Goal: Task Accomplishment & Management: Use online tool/utility

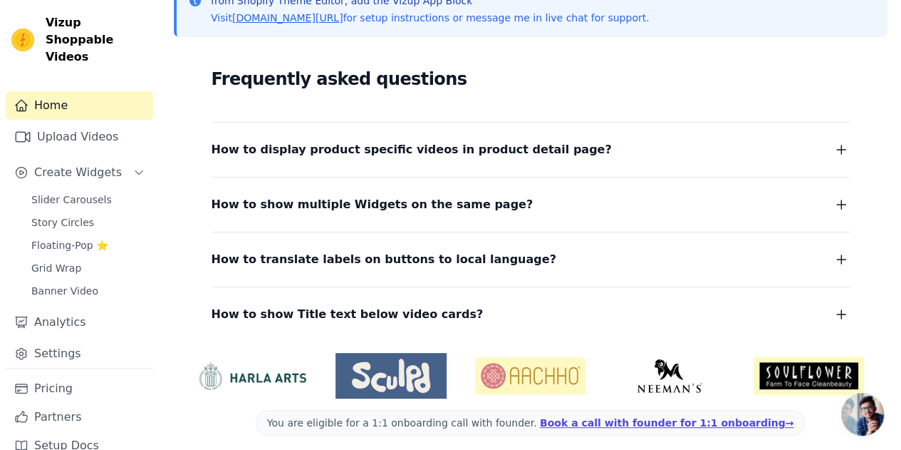
scroll to position [227, 0]
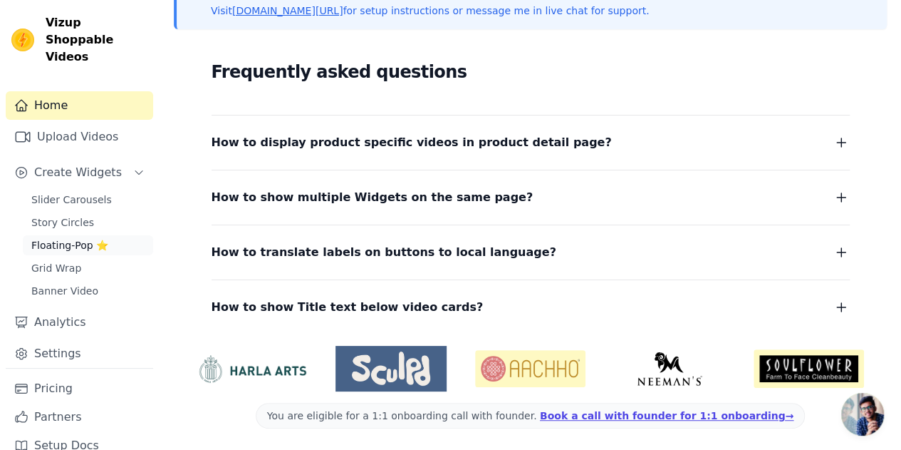
click at [63, 238] on span "Floating-Pop ⭐" at bounding box center [69, 245] width 77 height 14
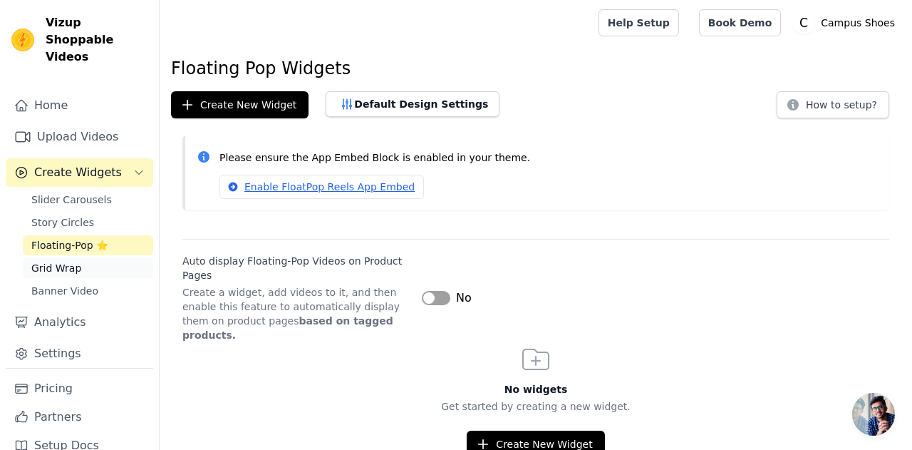
click at [58, 259] on link "Grid Wrap" at bounding box center [88, 268] width 130 height 20
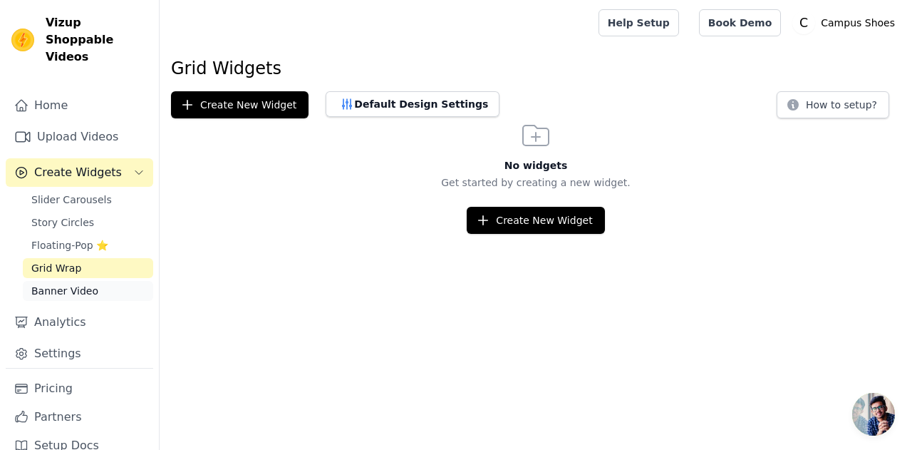
click at [98, 281] on link "Banner Video" at bounding box center [88, 291] width 130 height 20
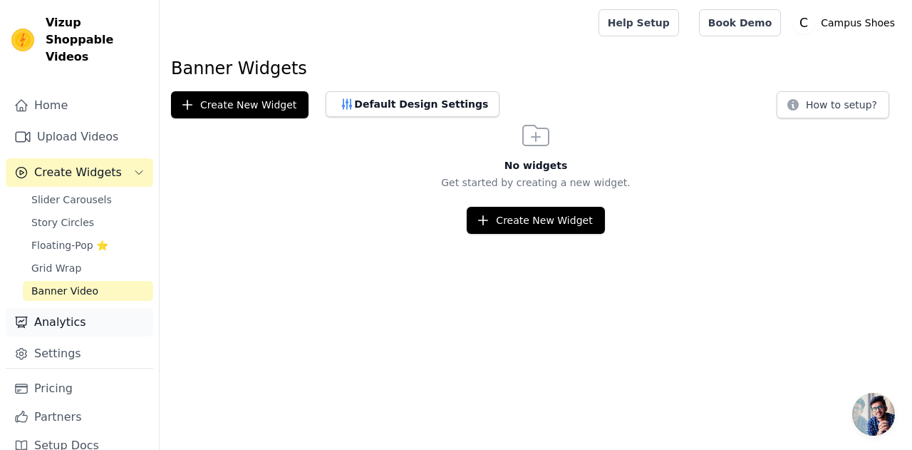
click at [73, 308] on link "Analytics" at bounding box center [79, 322] width 147 height 28
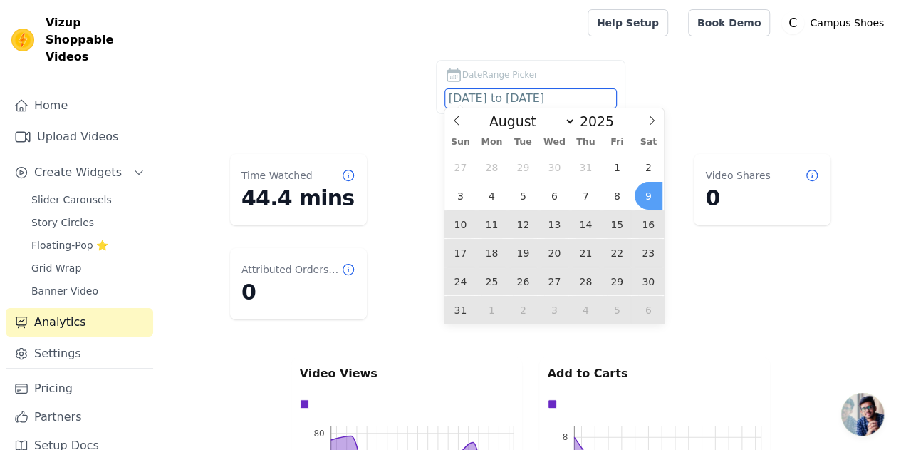
click at [514, 90] on input "[DATE] to [DATE]" at bounding box center [530, 98] width 171 height 19
click at [620, 167] on span "1" at bounding box center [617, 167] width 28 height 28
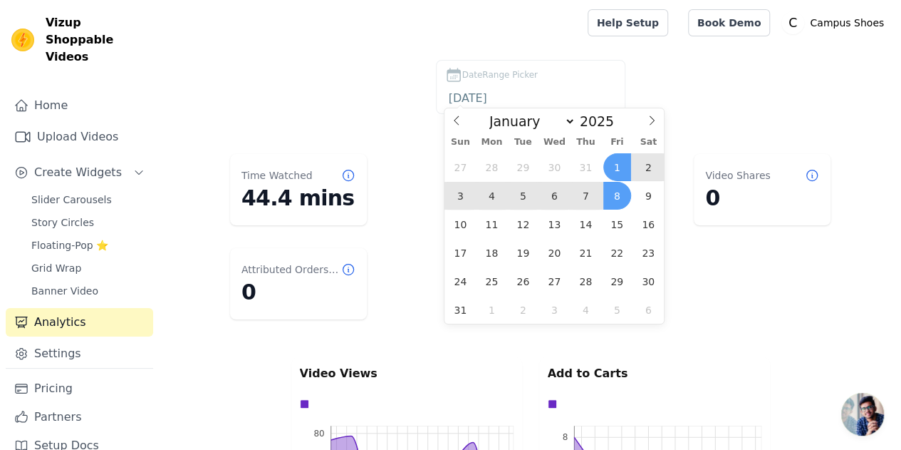
click at [619, 197] on span "8" at bounding box center [617, 196] width 28 height 28
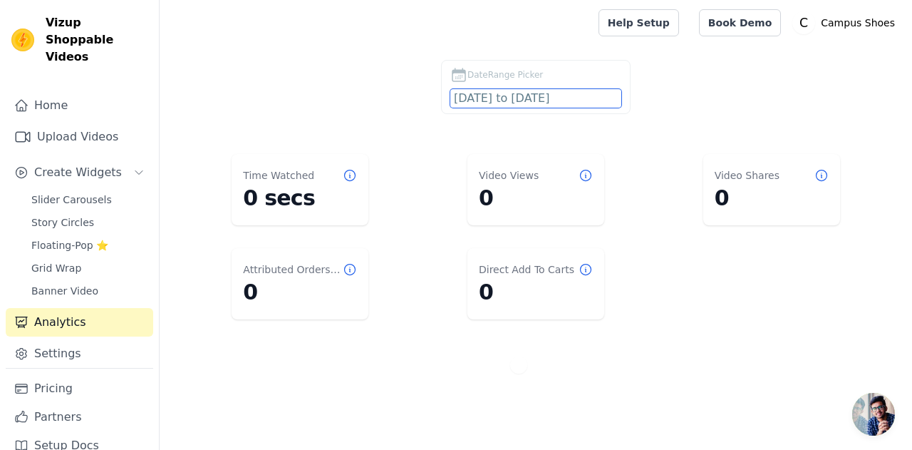
click at [594, 102] on input "[DATE] to [DATE]" at bounding box center [535, 98] width 171 height 19
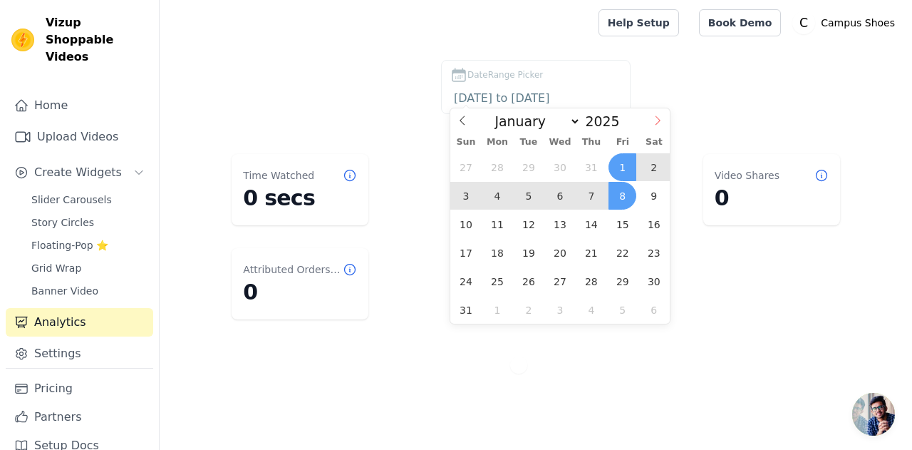
click at [657, 118] on icon at bounding box center [657, 119] width 5 height 9
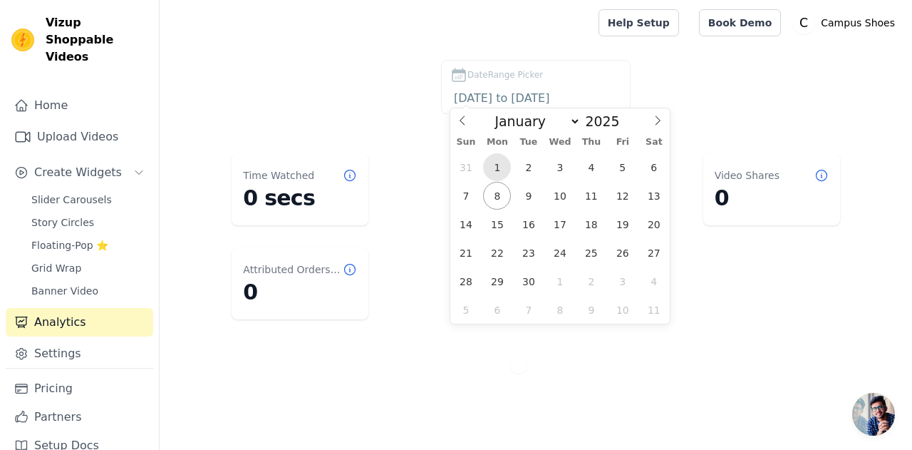
click at [500, 170] on span "1" at bounding box center [497, 167] width 28 height 28
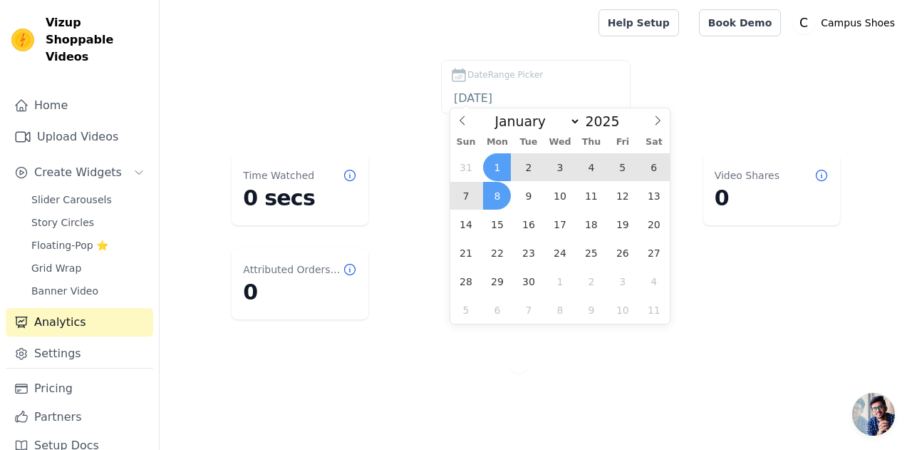
click at [499, 195] on span "8" at bounding box center [497, 196] width 28 height 28
type input "[DATE] to [DATE]"
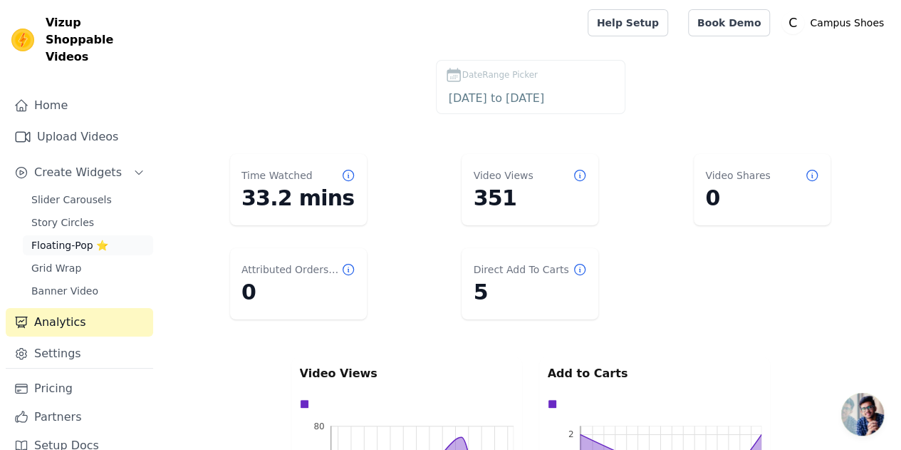
click at [77, 238] on span "Floating-Pop ⭐" at bounding box center [69, 245] width 77 height 14
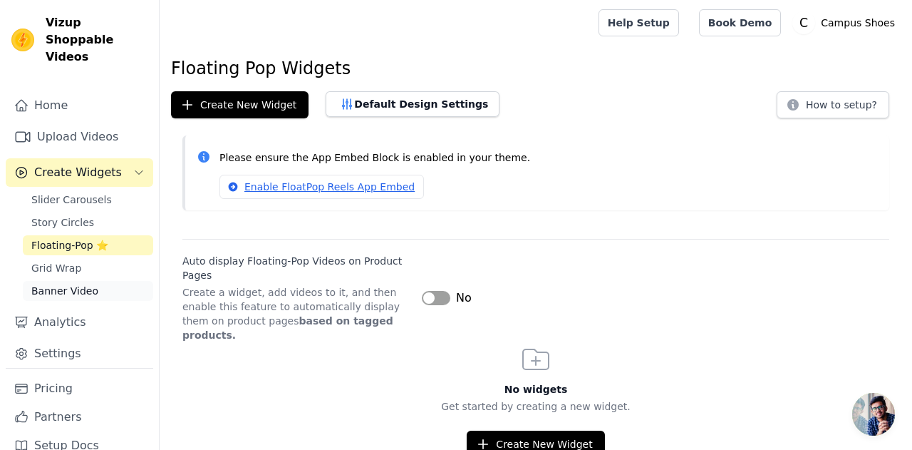
click at [71, 284] on span "Banner Video" at bounding box center [64, 291] width 67 height 14
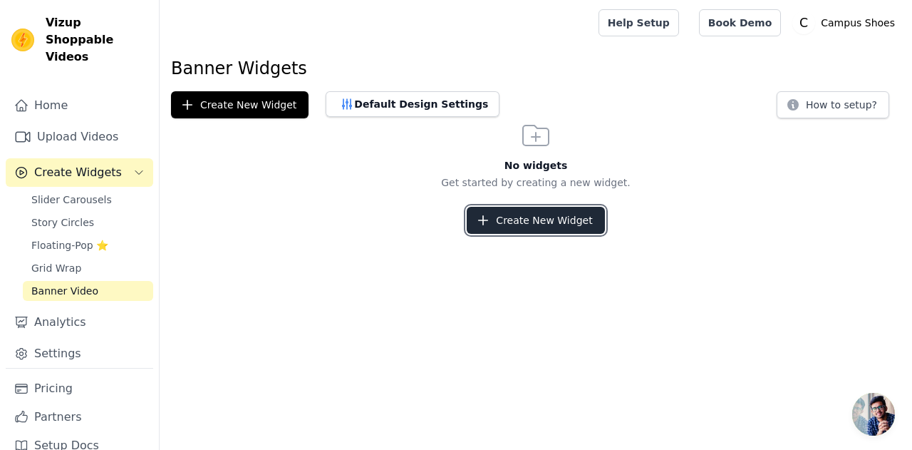
click at [519, 229] on button "Create New Widget" at bounding box center [535, 220] width 137 height 27
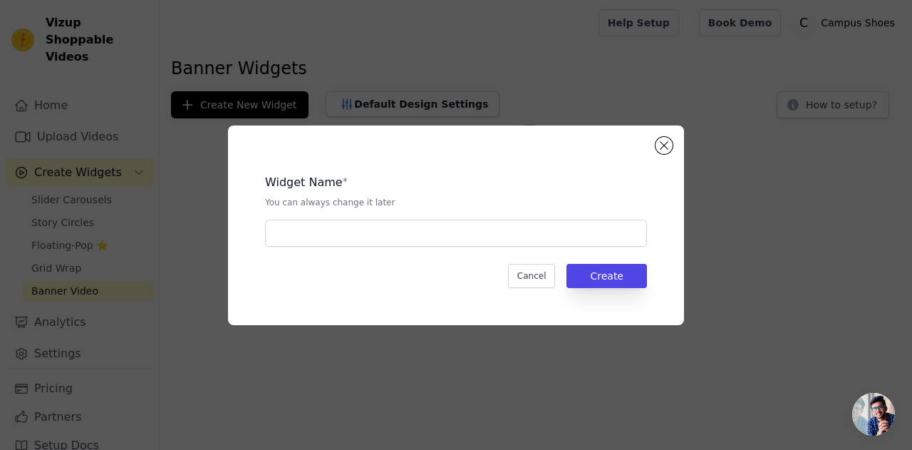
click at [519, 229] on input "text" at bounding box center [456, 232] width 382 height 27
type input "Banner Video"
click at [619, 277] on button "Create" at bounding box center [606, 276] width 81 height 24
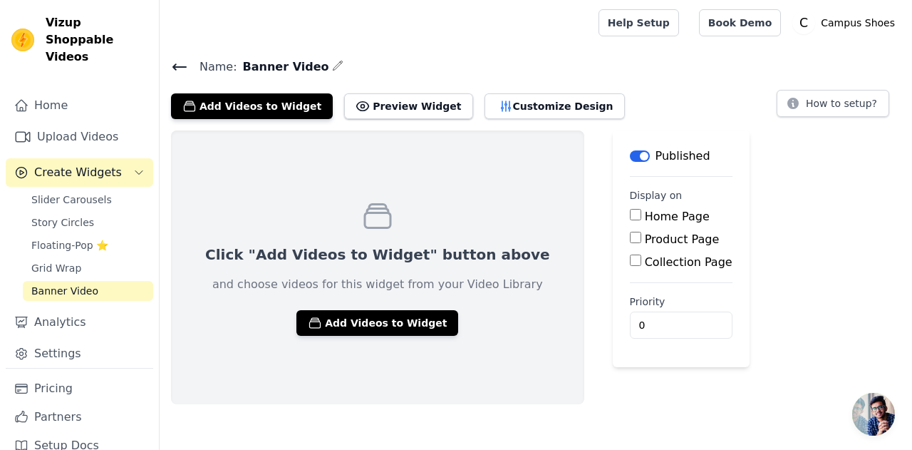
click at [630, 151] on button "Label" at bounding box center [640, 155] width 20 height 11
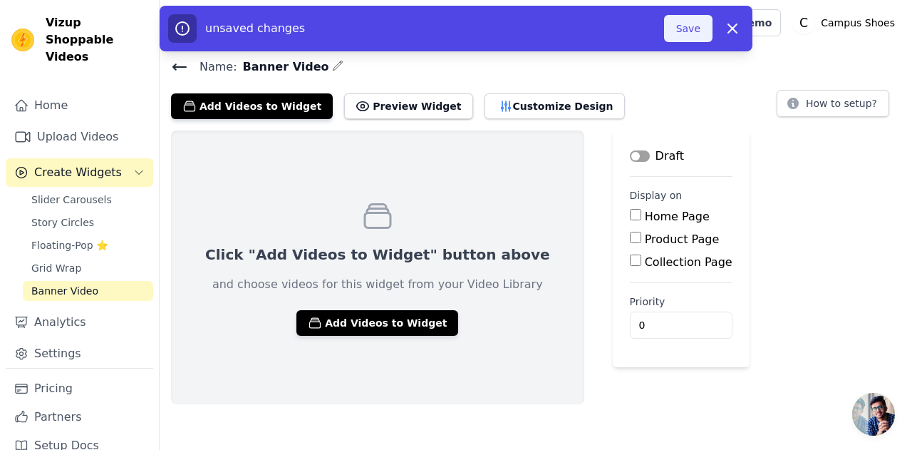
click at [706, 33] on button "Save" at bounding box center [688, 28] width 48 height 27
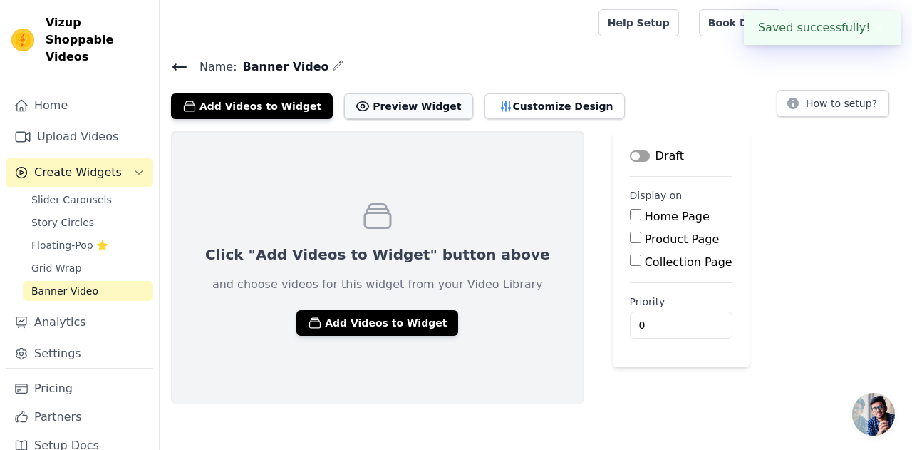
click at [406, 97] on button "Preview Widget" at bounding box center [408, 106] width 128 height 26
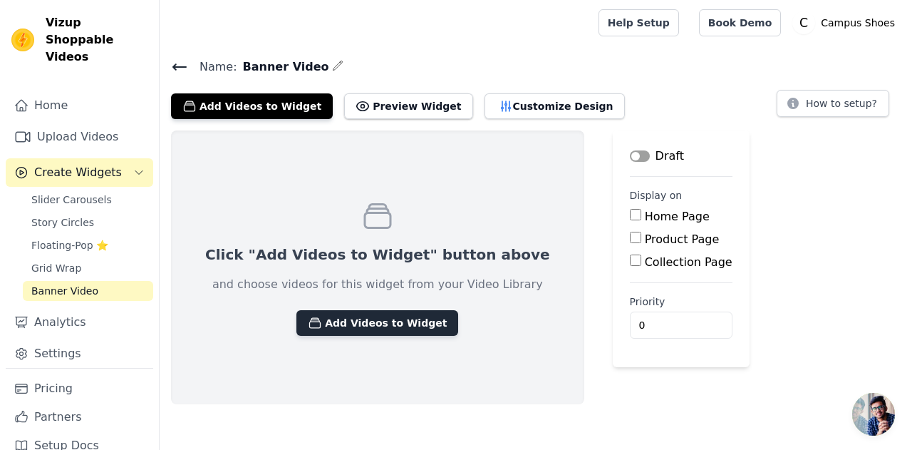
click at [377, 318] on button "Add Videos to Widget" at bounding box center [377, 323] width 162 height 26
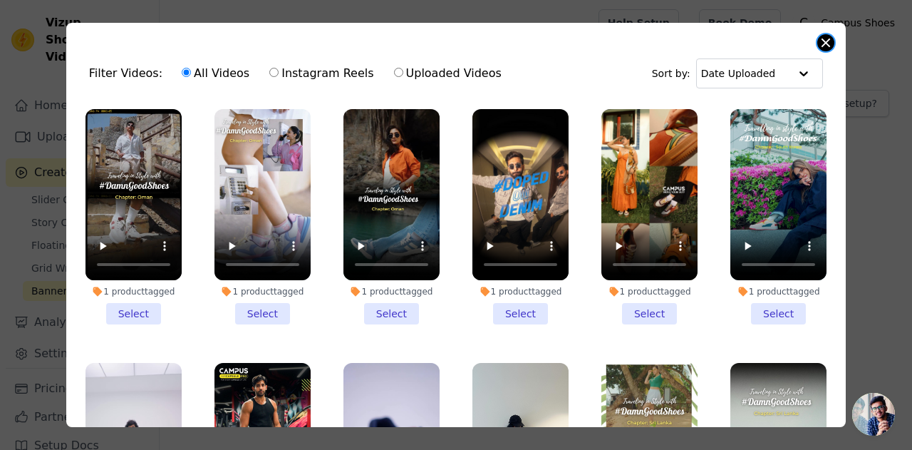
click at [831, 43] on button "Close modal" at bounding box center [825, 42] width 17 height 17
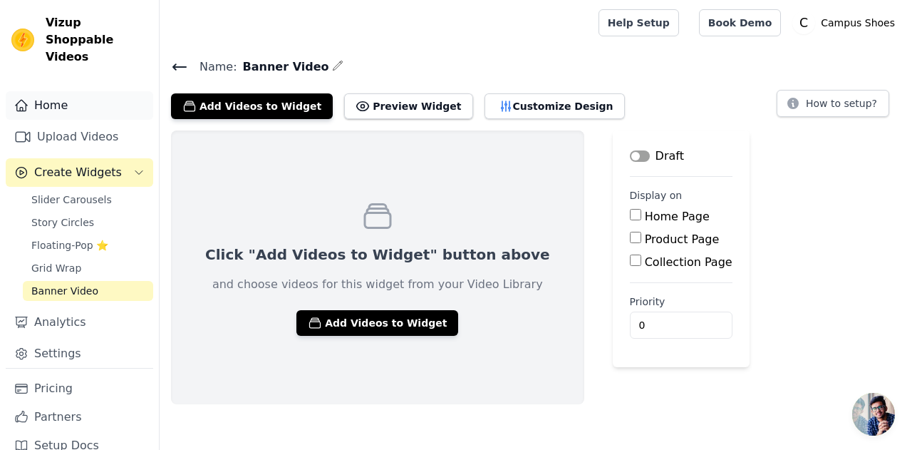
click at [90, 91] on link "Home" at bounding box center [79, 105] width 147 height 28
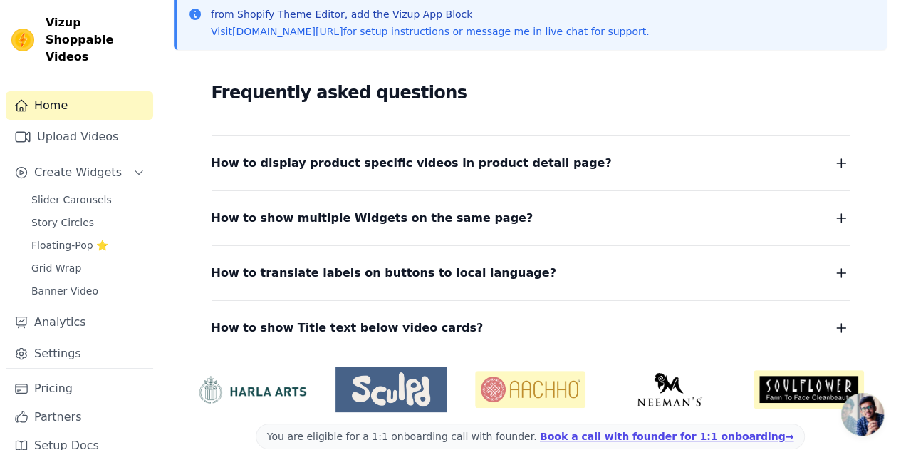
scroll to position [227, 0]
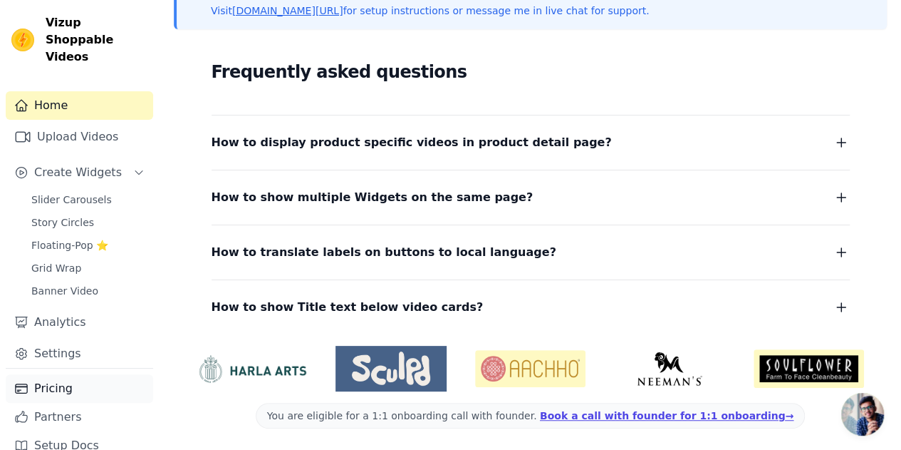
click at [58, 374] on link "Pricing" at bounding box center [79, 388] width 147 height 28
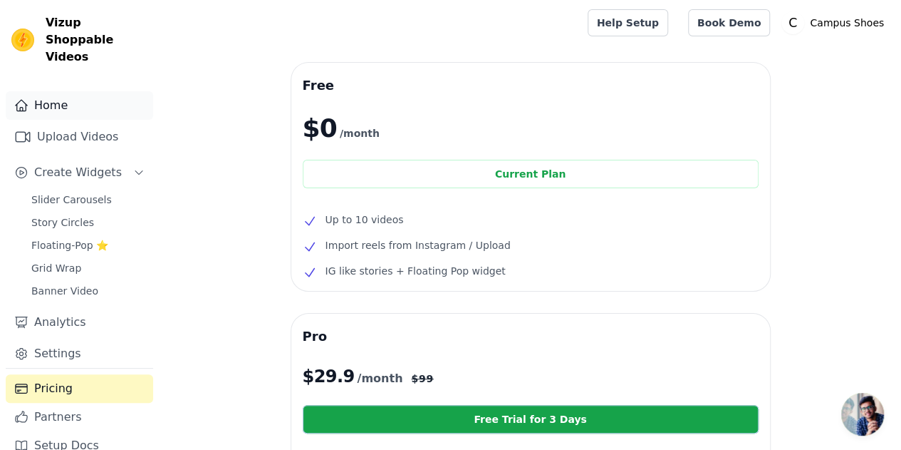
click at [66, 91] on link "Home" at bounding box center [79, 105] width 147 height 28
